Goal: Task Accomplishment & Management: Use online tool/utility

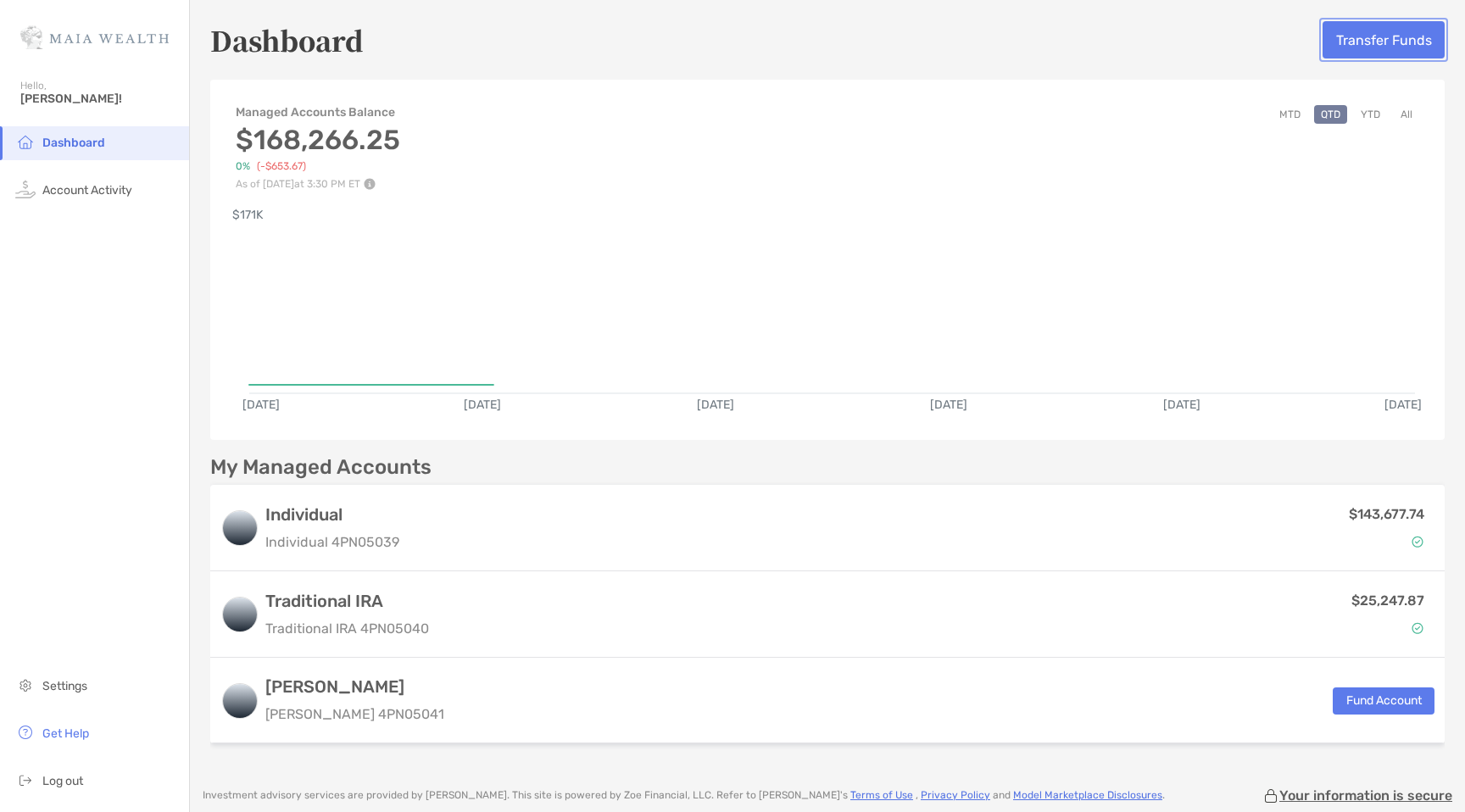
click at [1389, 36] on button "Transfer Funds" at bounding box center [1384, 40] width 123 height 38
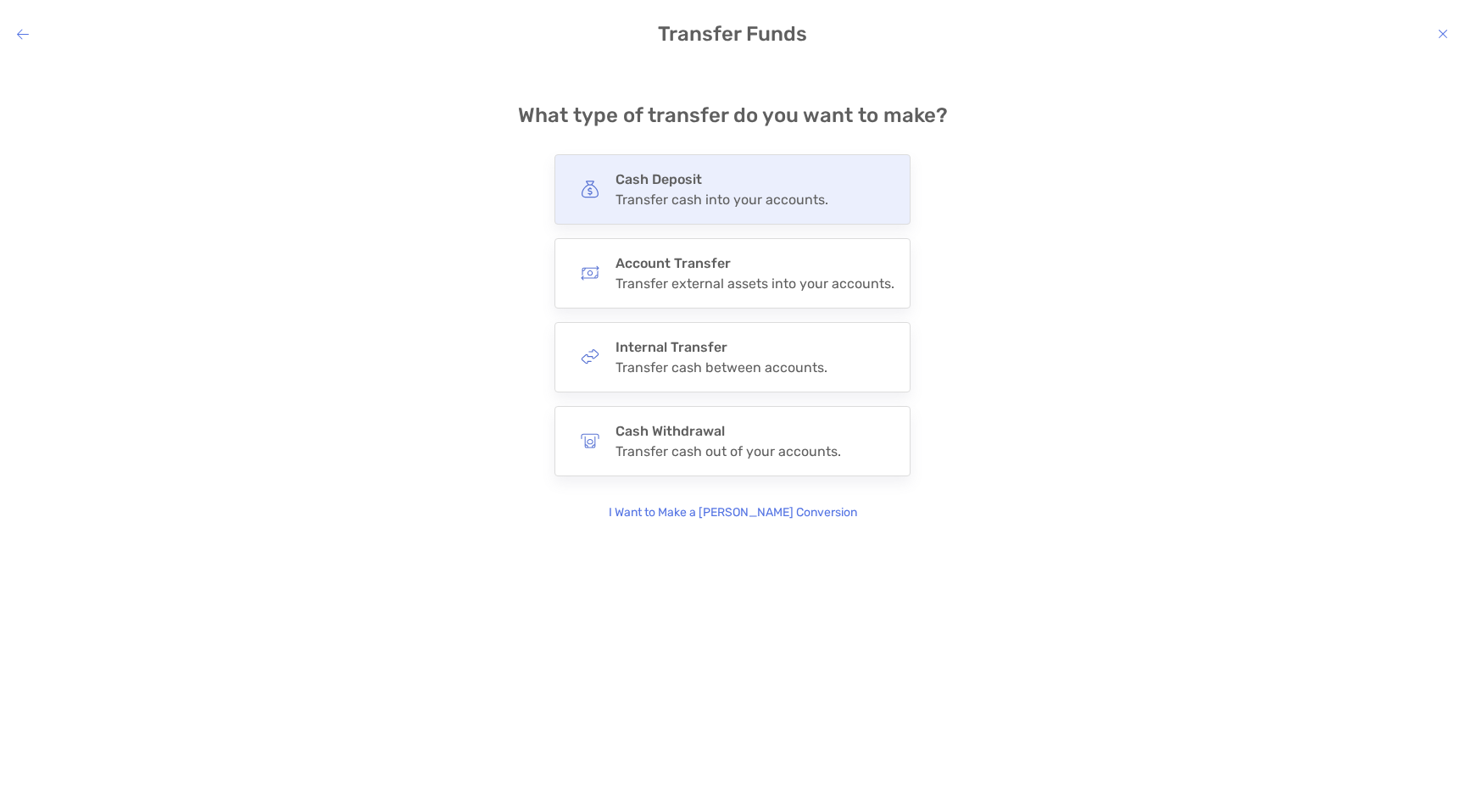
click at [649, 163] on div "Cash Deposit Transfer cash into your accounts." at bounding box center [732, 190] width 356 height 71
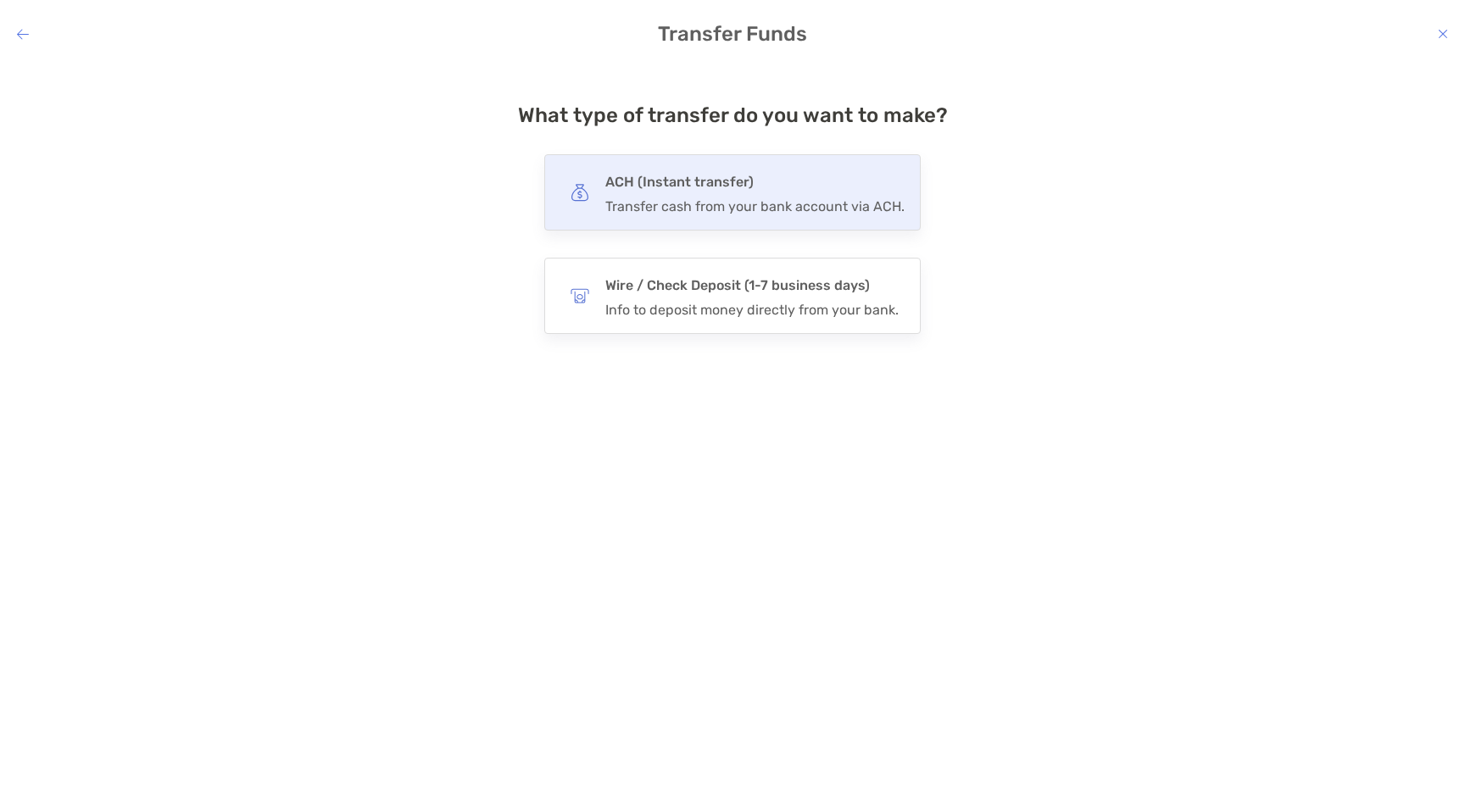
click at [671, 189] on h4 "ACH (Instant transfer)" at bounding box center [755, 182] width 300 height 24
click at [0, 0] on input "***" at bounding box center [0, 0] width 0 height 0
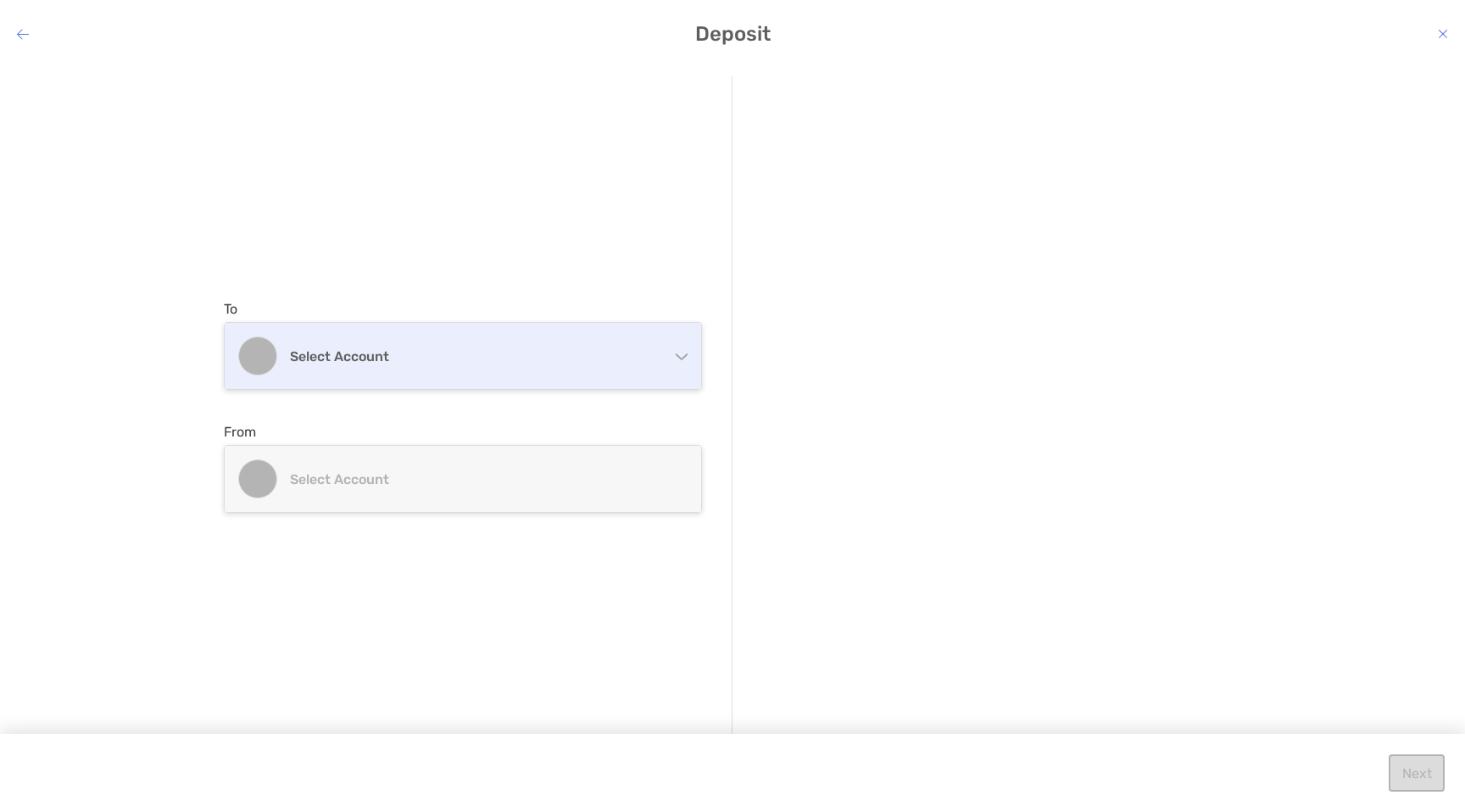
click at [438, 380] on div "Select account" at bounding box center [462, 356] width 477 height 66
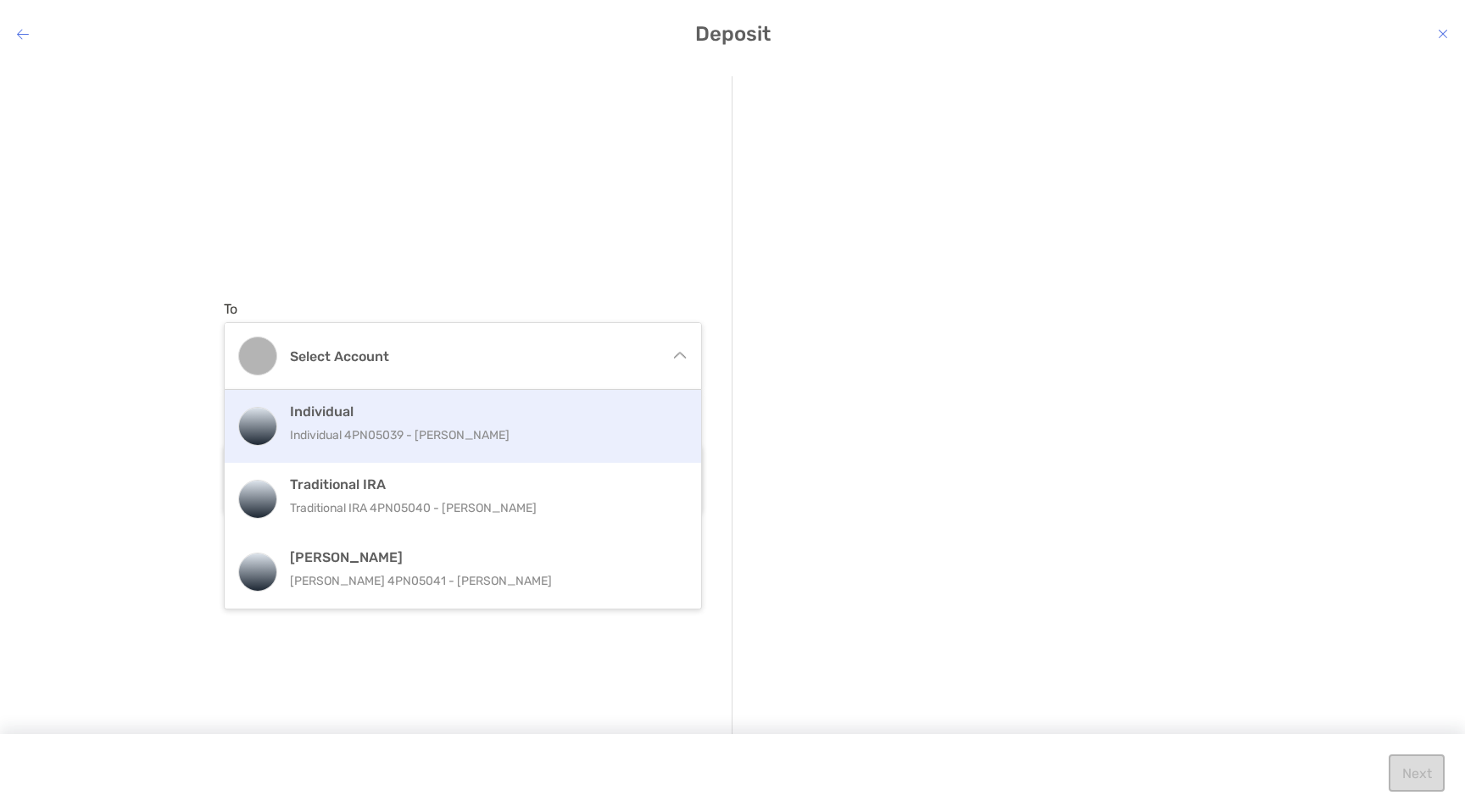
click at [428, 433] on p "Individual 4PN05039 - [PERSON_NAME]" at bounding box center [481, 436] width 383 height 21
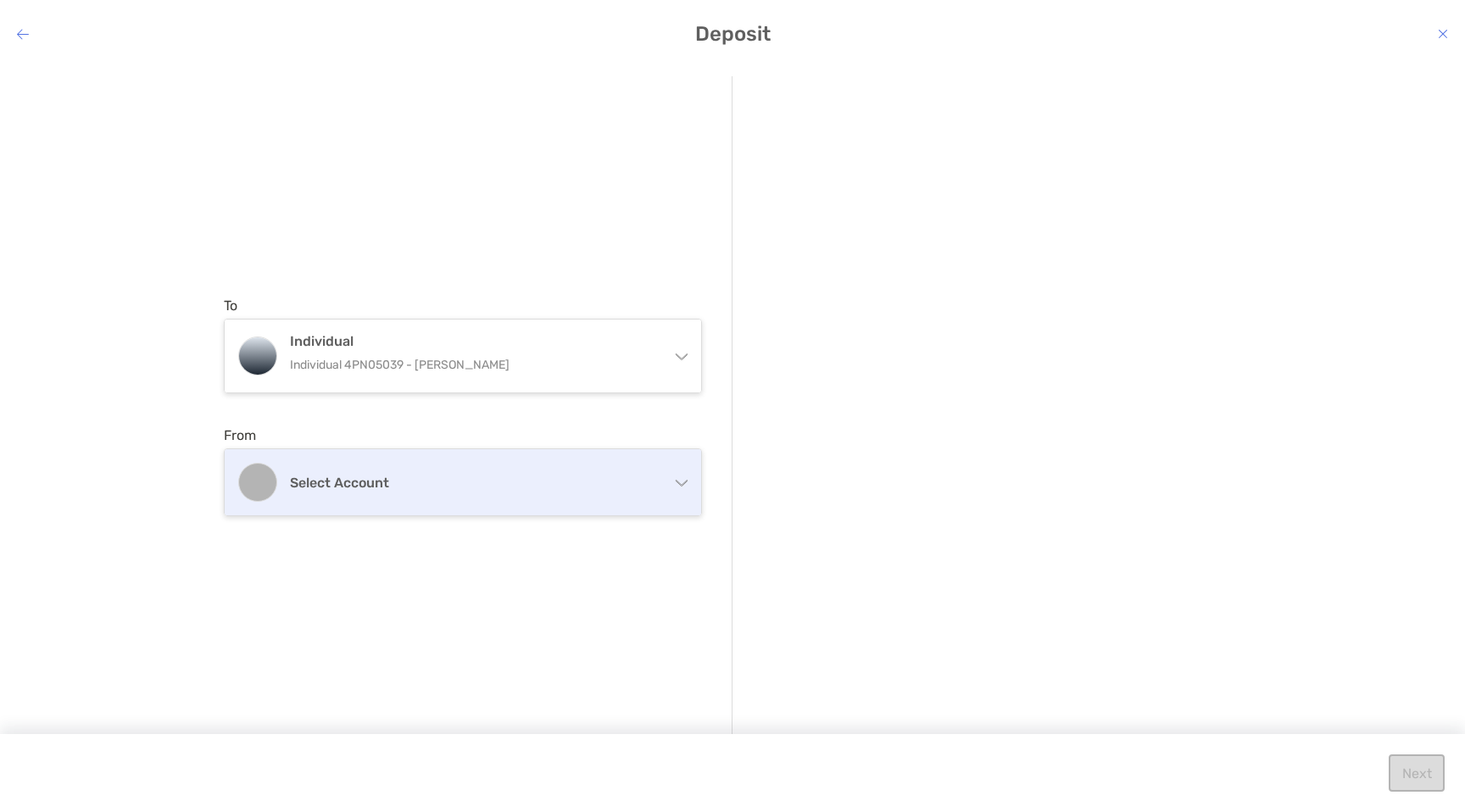
click at [350, 462] on div "Select account" at bounding box center [462, 482] width 477 height 66
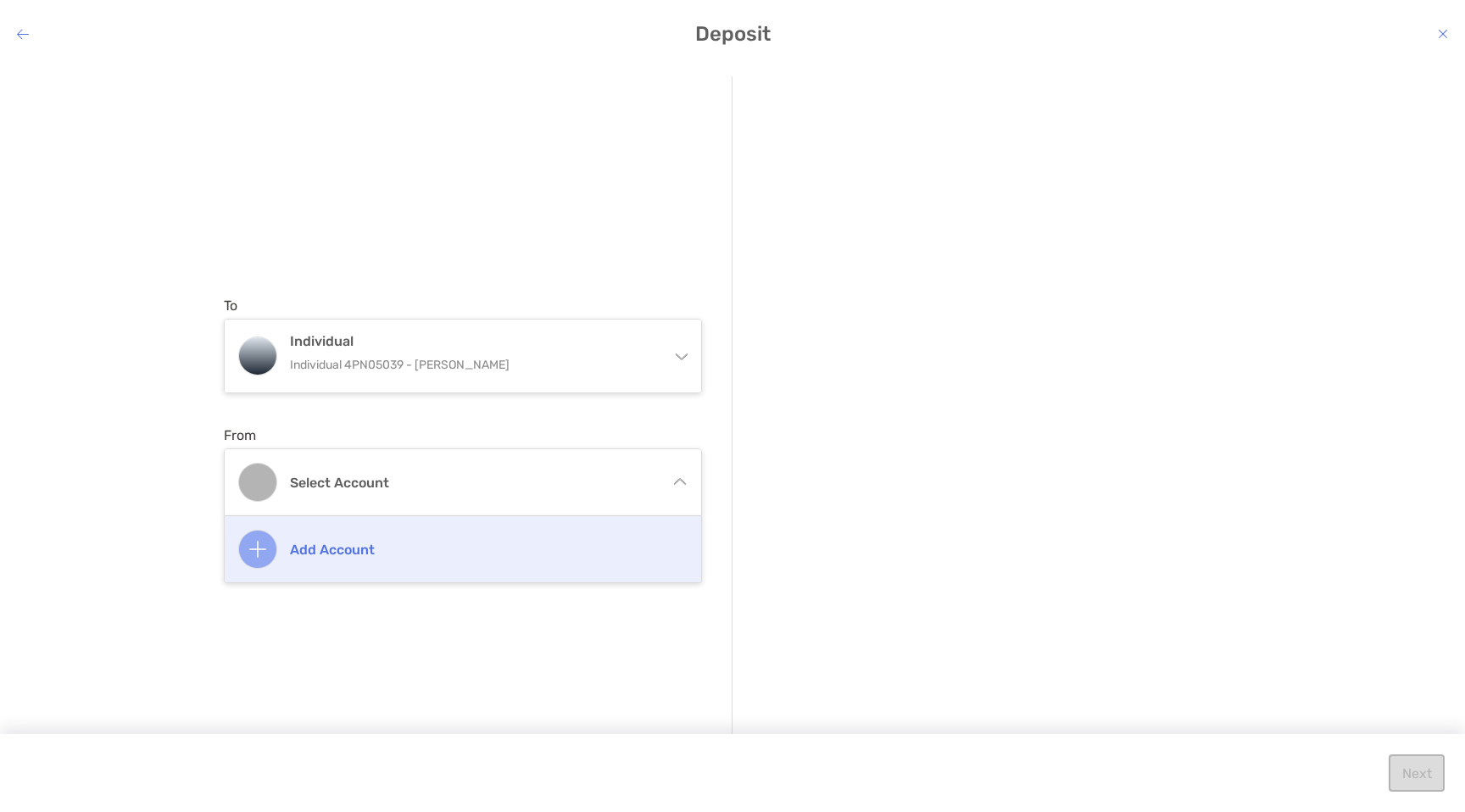
click at [339, 547] on h4 "Add account" at bounding box center [481, 550] width 383 height 16
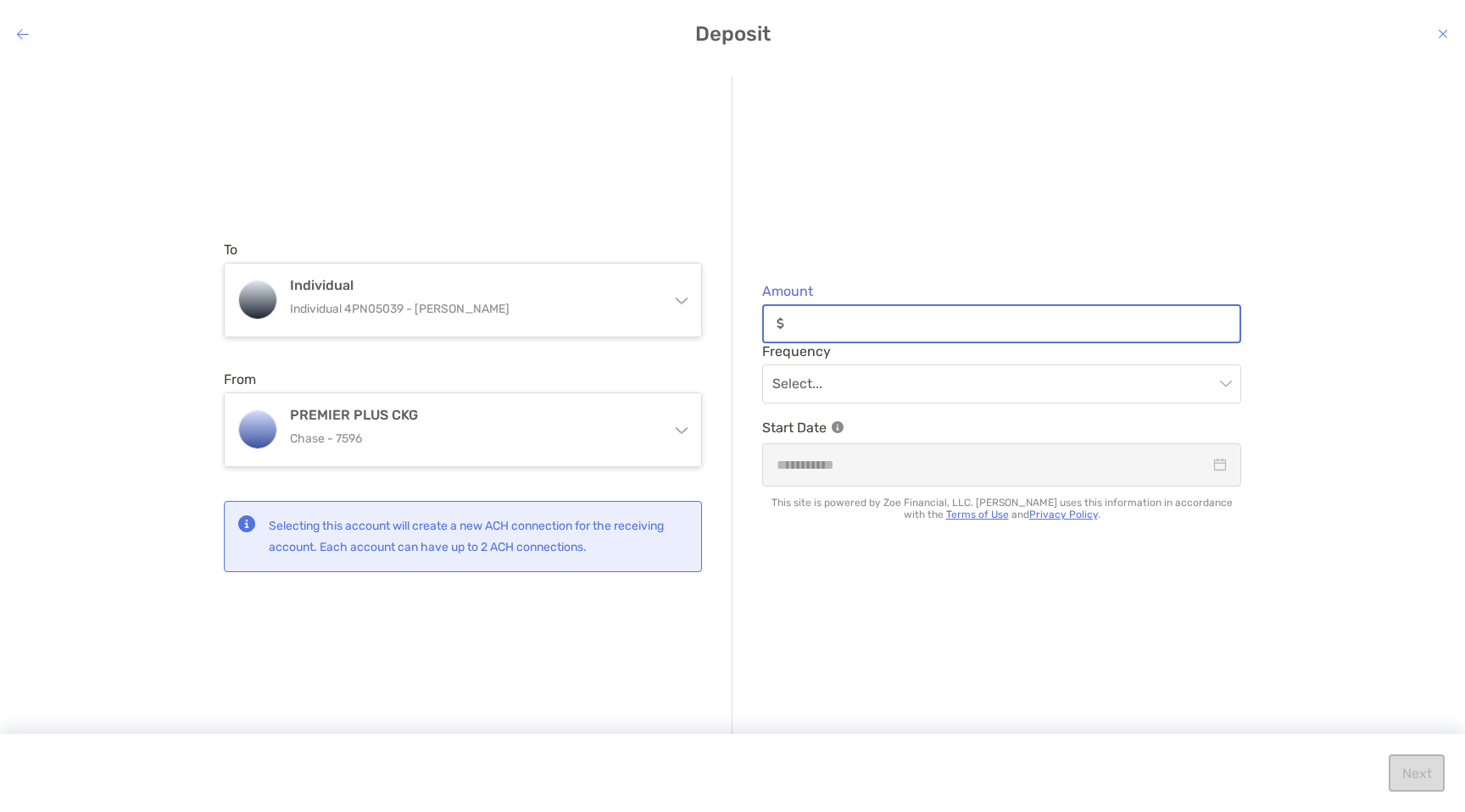
click at [873, 327] on input "Amount" at bounding box center [1016, 324] width 449 height 14
click at [912, 373] on input "modal" at bounding box center [994, 385] width 442 height 38
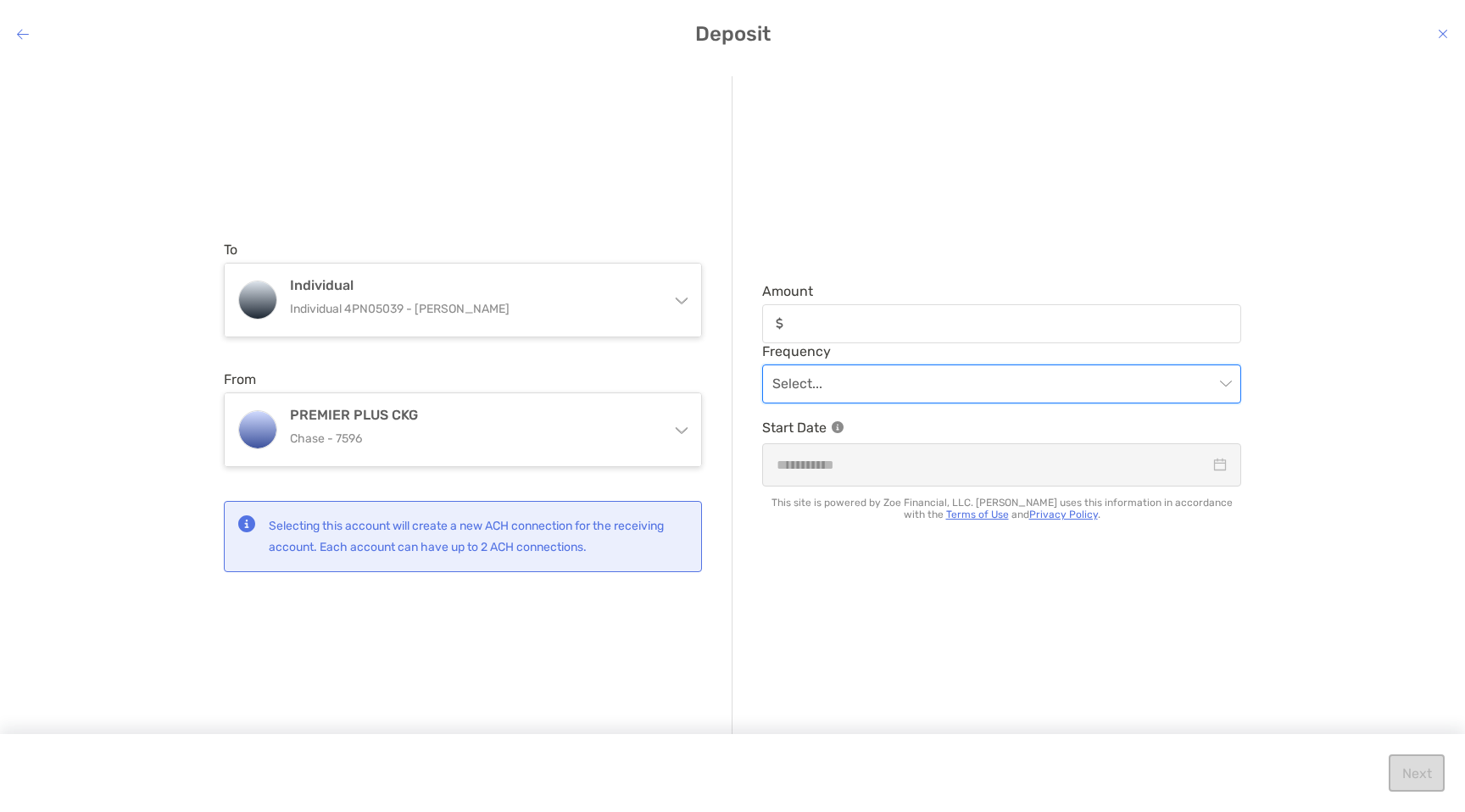
click at [912, 373] on input "modal" at bounding box center [994, 385] width 442 height 38
click at [923, 317] on input "Amount" at bounding box center [1016, 324] width 449 height 14
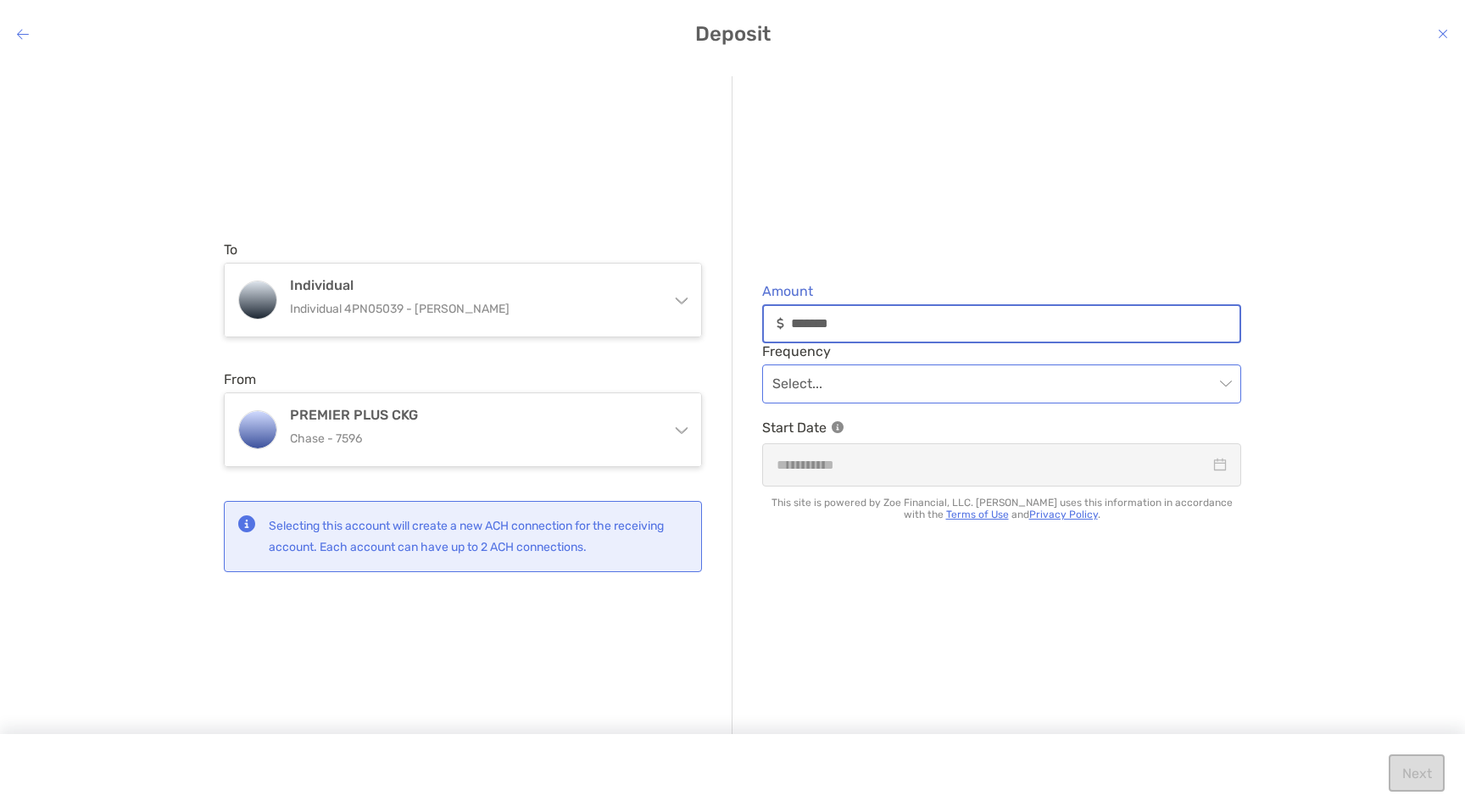
type input "*******"
click at [904, 382] on input "modal" at bounding box center [994, 385] width 442 height 38
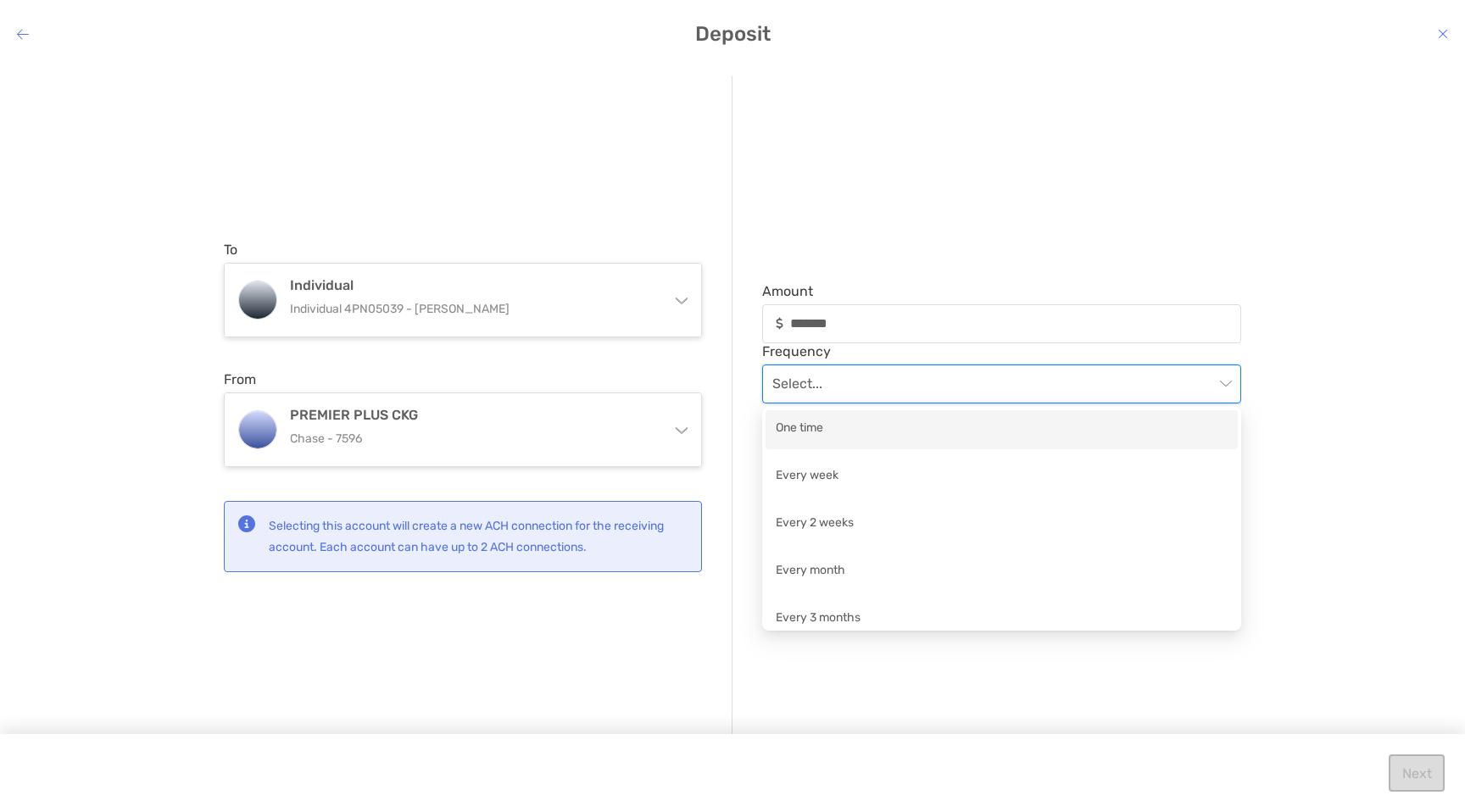
click at [887, 429] on div "One time" at bounding box center [1001, 429] width 452 height 21
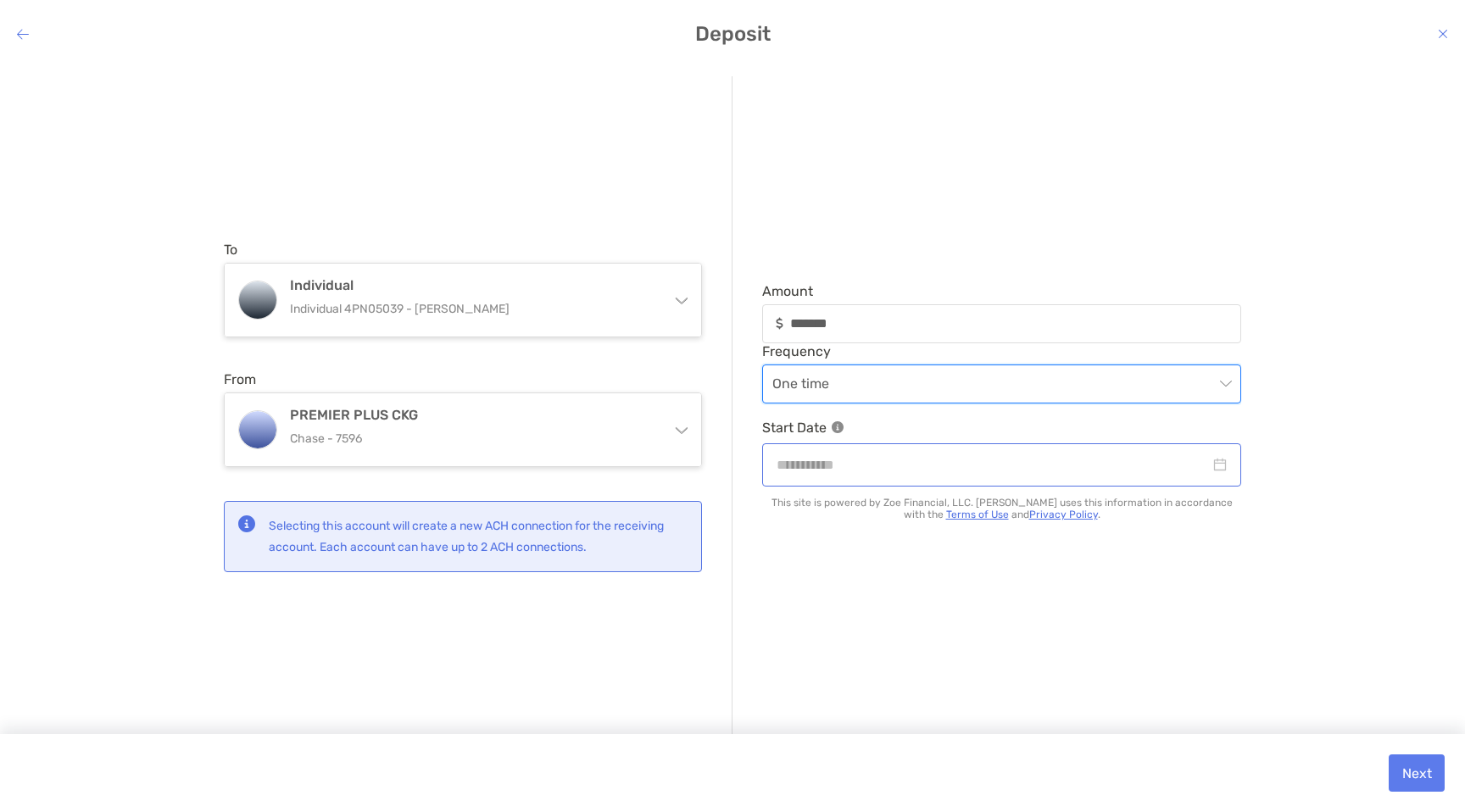
click at [846, 486] on div "modal" at bounding box center [1002, 465] width 479 height 43
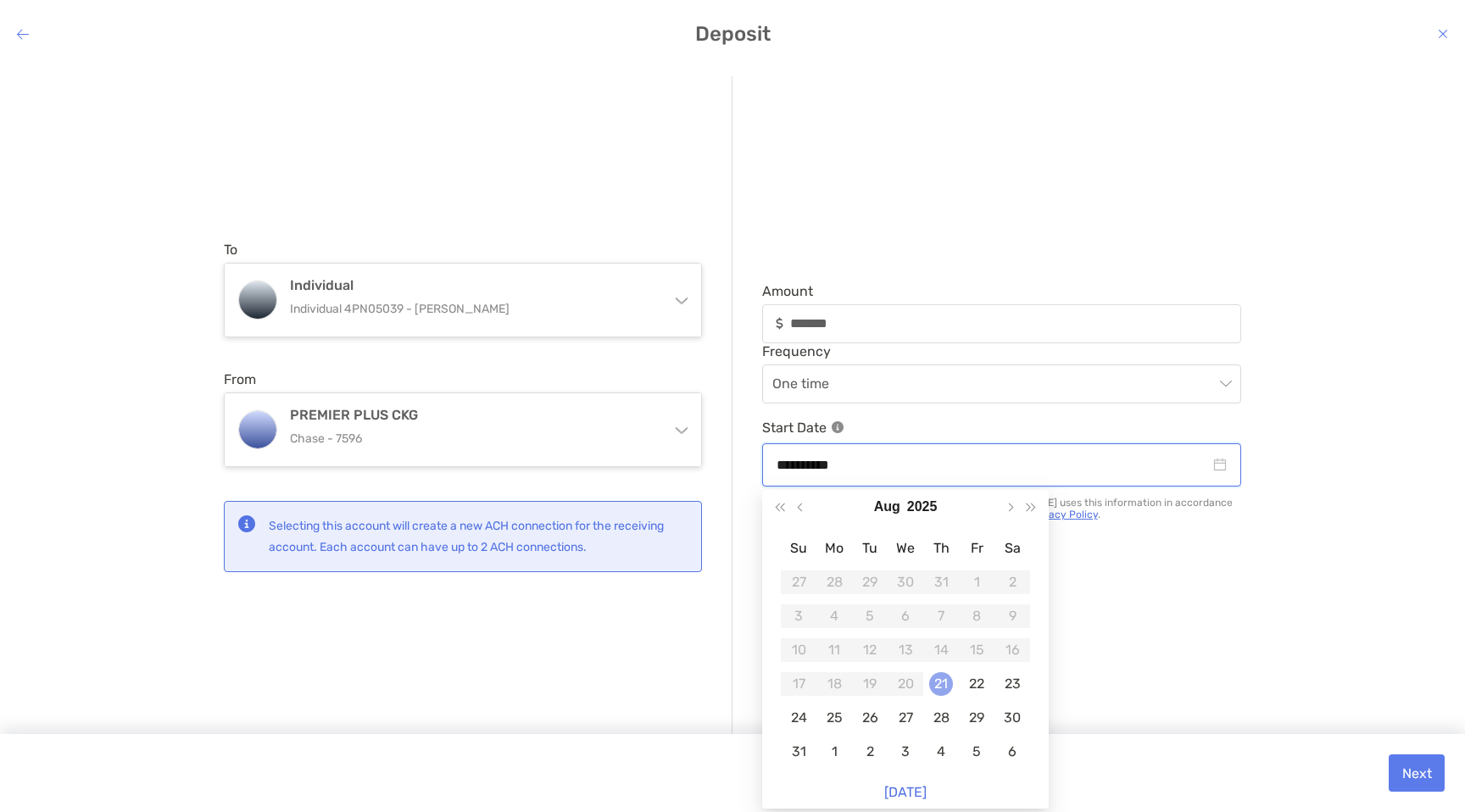
type input "**********"
click at [942, 685] on div "21" at bounding box center [941, 684] width 24 height 24
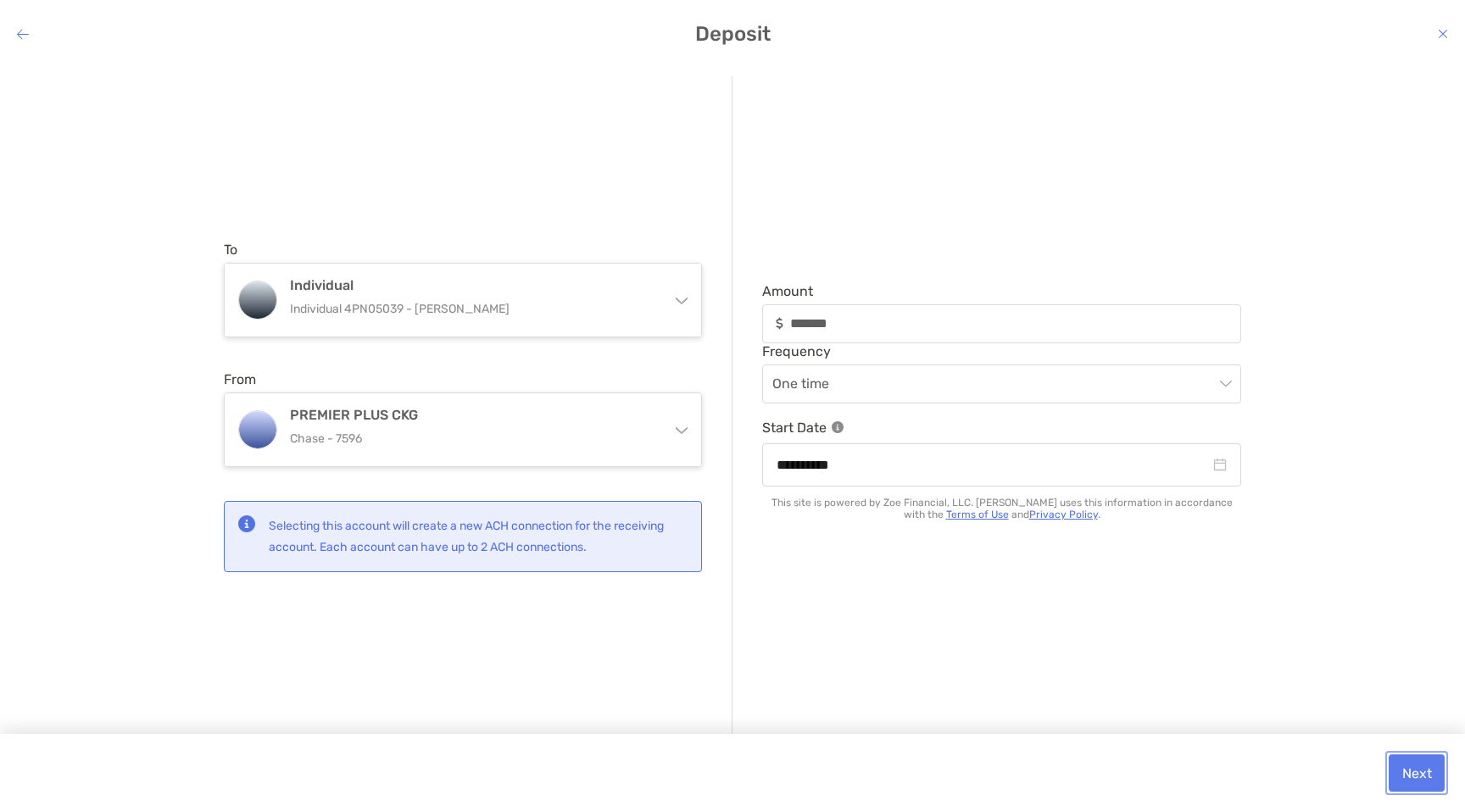
click at [1418, 775] on button "Next" at bounding box center [1417, 774] width 56 height 38
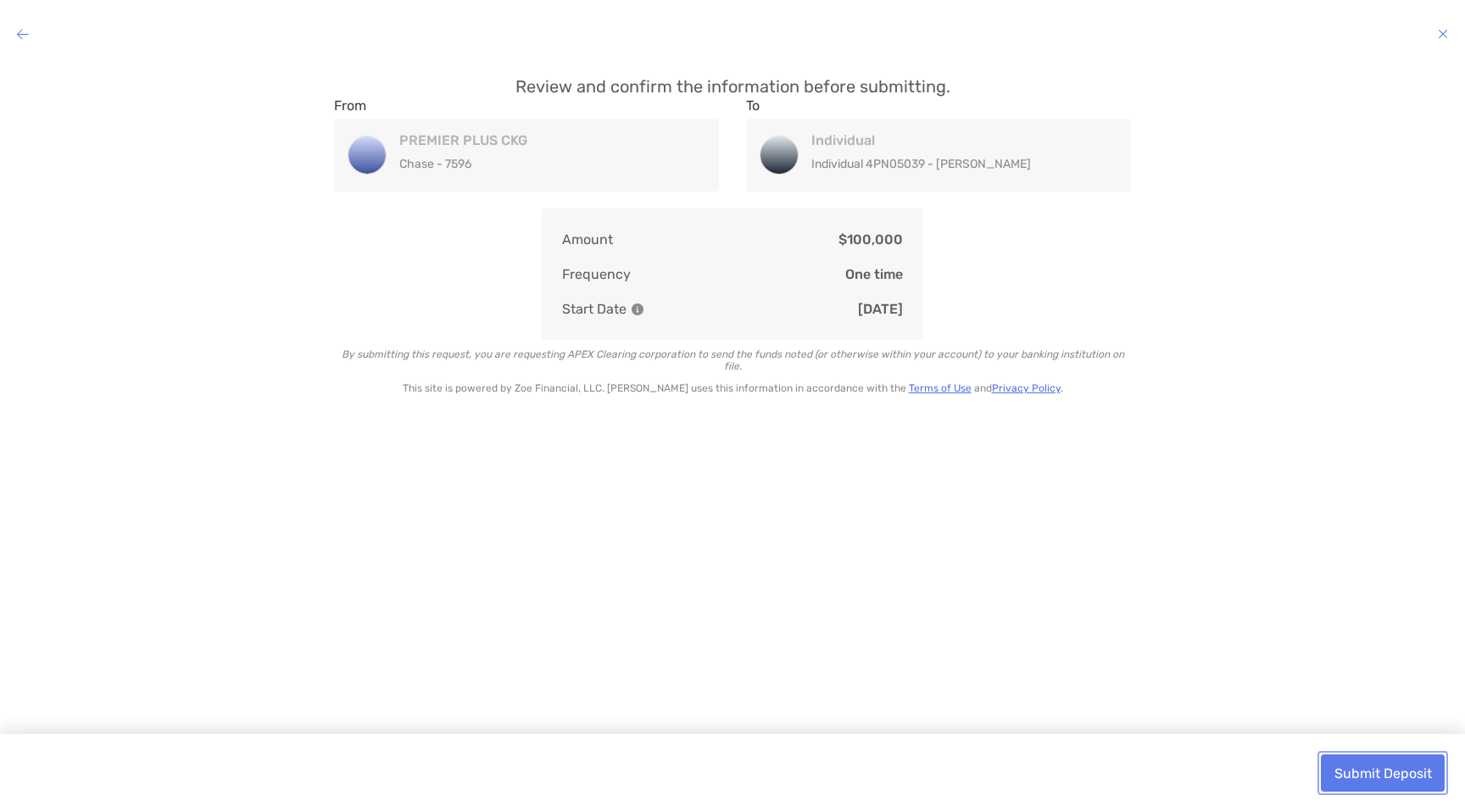
click at [1359, 765] on button "Submit Deposit" at bounding box center [1383, 774] width 123 height 38
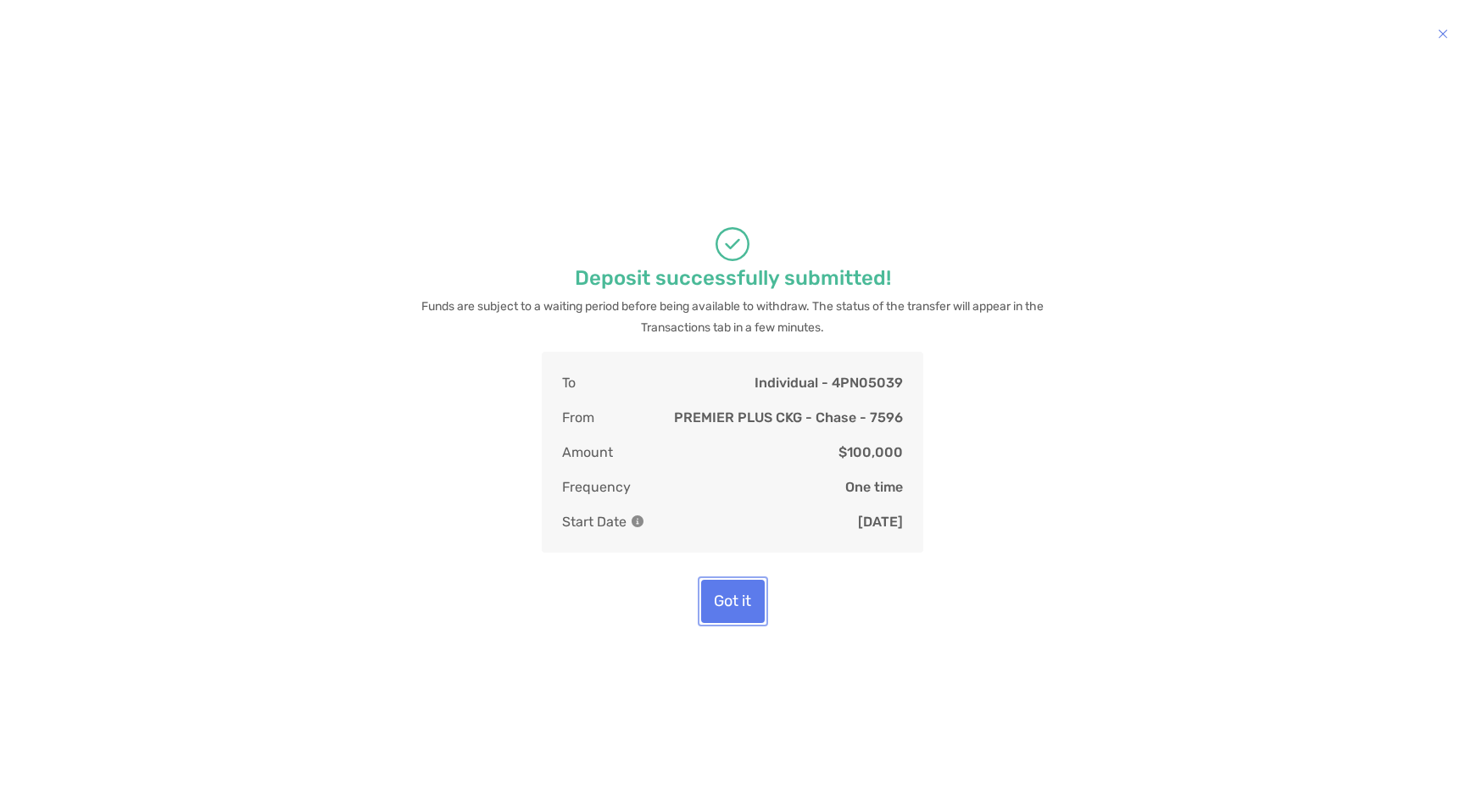
click at [718, 623] on button "Got it" at bounding box center [732, 601] width 64 height 43
click at [732, 597] on button "Got it" at bounding box center [732, 601] width 64 height 43
